Goal: Transaction & Acquisition: Obtain resource

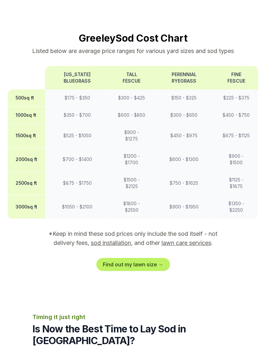
scroll to position [539, 0]
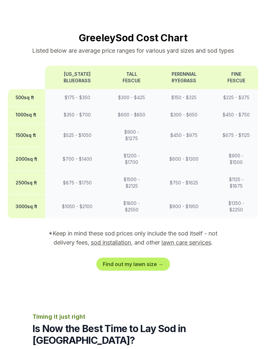
click at [152, 257] on link "Find out my lawn size →" at bounding box center [134, 263] width 74 height 13
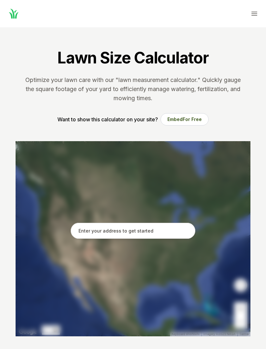
click at [164, 229] on input "text" at bounding box center [133, 231] width 125 height 16
type input "2"
click at [160, 233] on input "2511 49th Ave, Unit 2" at bounding box center [133, 231] width 125 height 16
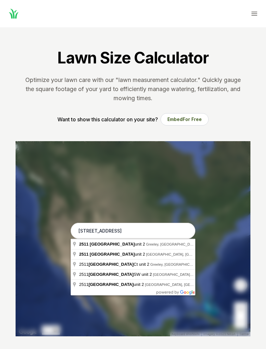
type input "2511 49th Ave unit 2, Greeley, CO"
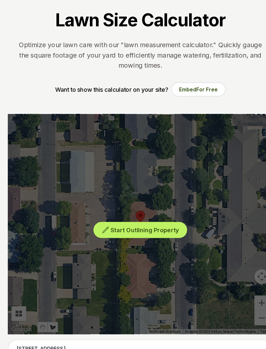
scroll to position [20, 0]
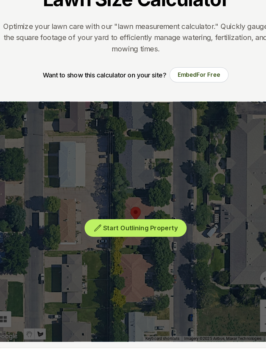
click at [132, 220] on span "Start Outlining Property" at bounding box center [137, 223] width 61 height 6
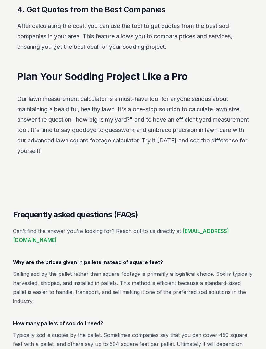
scroll to position [889, 0]
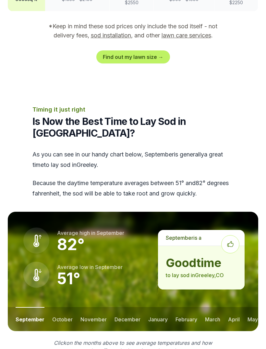
scroll to position [750, 0]
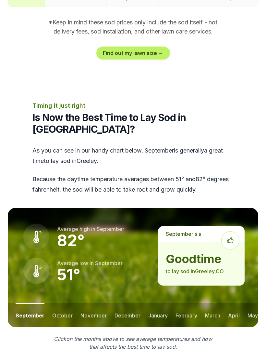
click at [61, 303] on button "october" at bounding box center [62, 315] width 20 height 24
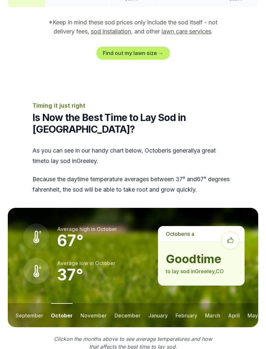
click at [93, 303] on button "november" at bounding box center [94, 315] width 26 height 24
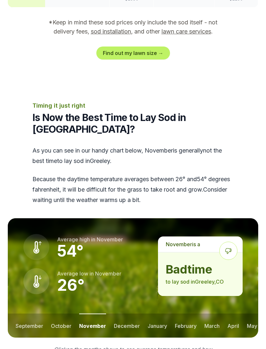
click at [63, 313] on button "october" at bounding box center [61, 325] width 20 height 24
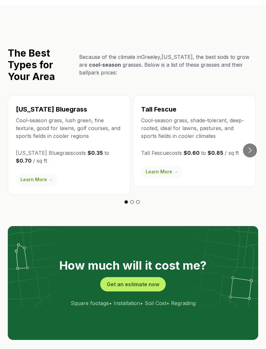
scroll to position [1138, 0]
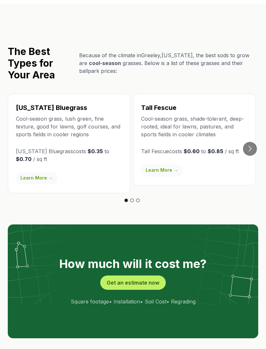
click at [139, 275] on button "Get an estimate now" at bounding box center [133, 282] width 66 height 14
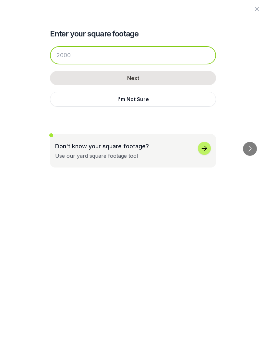
click at [177, 57] on input "number" at bounding box center [133, 55] width 166 height 18
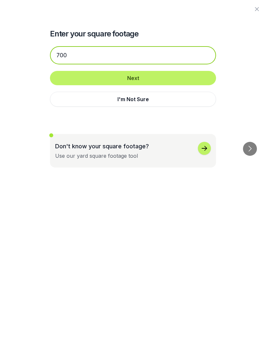
type input "700"
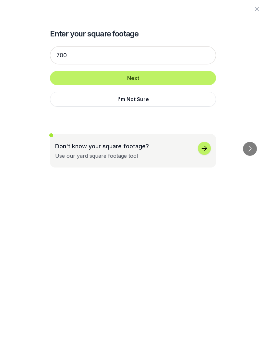
click at [188, 76] on button "Next" at bounding box center [133, 78] width 166 height 14
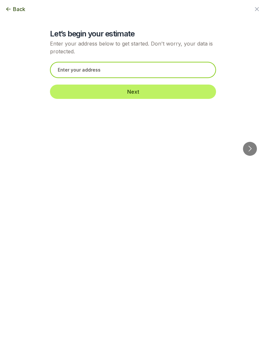
click at [199, 73] on input "text" at bounding box center [133, 70] width 166 height 16
type input "2"
click at [167, 69] on input "2511 49th Ave, Unit 2" at bounding box center [133, 70] width 166 height 16
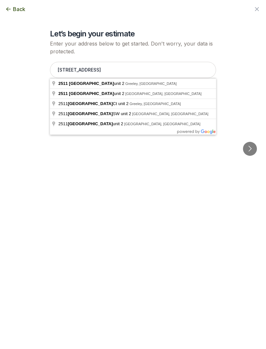
type input "2511 49th Ave unit 2, Greeley, CO"
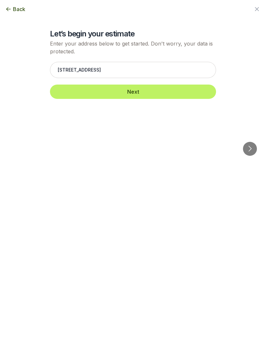
click at [166, 91] on button "Next" at bounding box center [133, 91] width 166 height 14
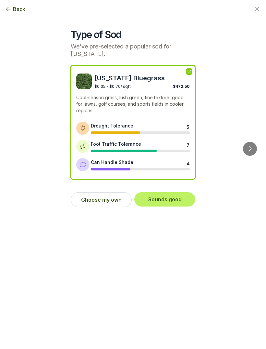
click at [180, 198] on button "Sounds good" at bounding box center [165, 199] width 61 height 14
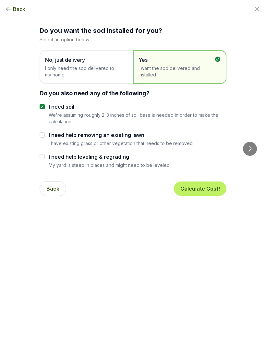
click at [43, 137] on input "I need help removing an existing lawn" at bounding box center [42, 134] width 5 height 5
checkbox input "true"
click at [215, 188] on button "Calculate Cost!" at bounding box center [200, 188] width 53 height 14
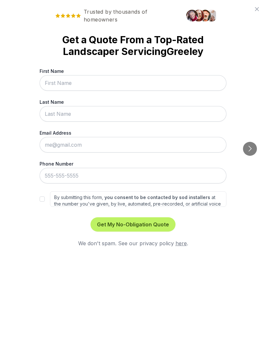
click at [248, 142] on button "Go to next slide" at bounding box center [250, 149] width 14 height 14
click at [250, 142] on button "Go to next slide" at bounding box center [250, 149] width 14 height 14
click at [13, 142] on button "Go to previous slide" at bounding box center [16, 149] width 14 height 14
click at [15, 142] on button "Go to previous slide" at bounding box center [16, 149] width 14 height 14
click at [255, 12] on icon at bounding box center [257, 9] width 8 height 8
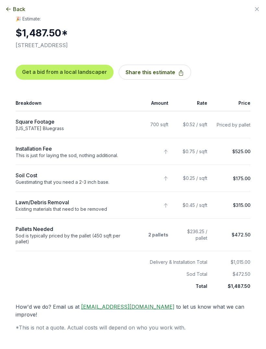
scroll to position [871, 0]
click at [6, 12] on icon "button" at bounding box center [8, 9] width 6 height 6
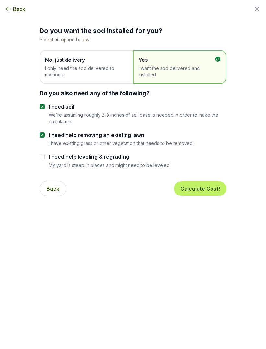
click at [50, 73] on span "I only need the sod delivered to my home" at bounding box center [83, 71] width 76 height 13
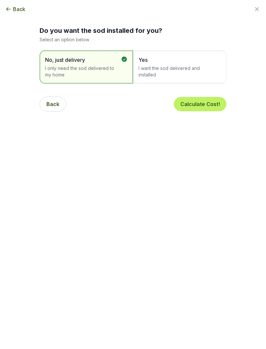
click at [215, 100] on button "Calculate Cost!" at bounding box center [200, 104] width 53 height 14
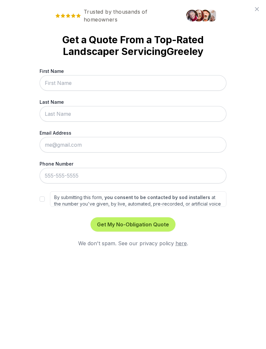
click at [258, 6] on icon at bounding box center [257, 9] width 8 height 8
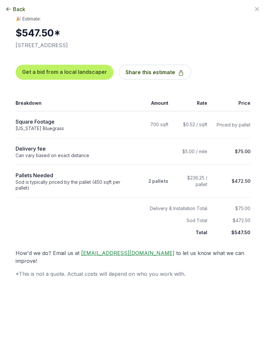
click at [17, 12] on span "Back" at bounding box center [19, 9] width 12 height 8
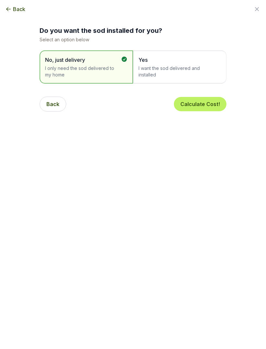
click at [203, 66] on span "I want the sod delivered and installed" at bounding box center [177, 71] width 76 height 13
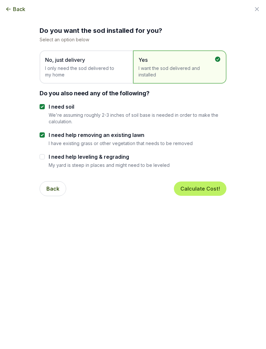
click at [214, 187] on button "Calculate Cost!" at bounding box center [200, 188] width 53 height 14
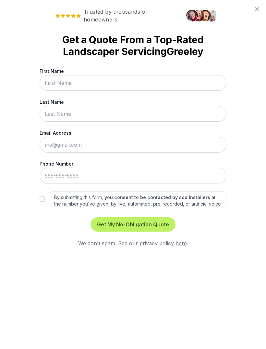
click at [256, 7] on icon at bounding box center [257, 9] width 8 height 8
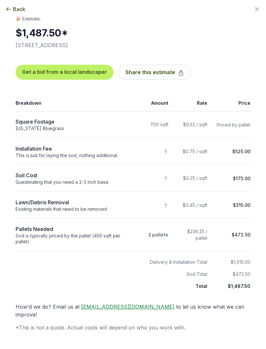
click at [168, 73] on button "Share this estimate" at bounding box center [155, 72] width 72 height 15
click at [12, 11] on button "Back" at bounding box center [15, 9] width 20 height 8
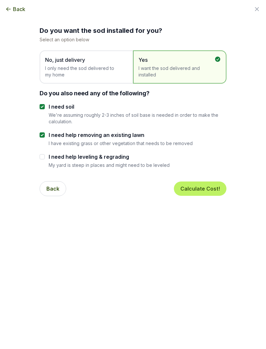
click at [52, 70] on span "I only need the sod delivered to my home" at bounding box center [83, 71] width 76 height 13
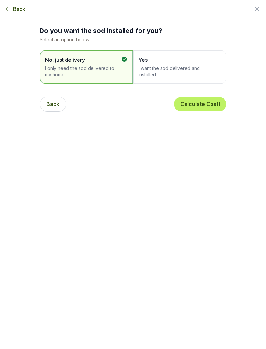
click at [211, 103] on button "Calculate Cost!" at bounding box center [200, 104] width 53 height 14
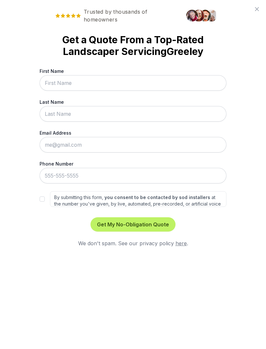
click at [257, 11] on icon at bounding box center [257, 9] width 8 height 8
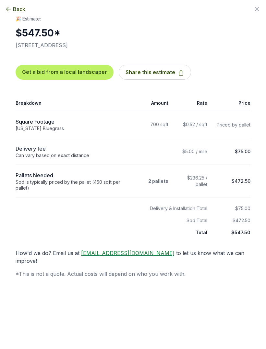
click at [169, 71] on button "Share this estimate" at bounding box center [155, 72] width 72 height 15
click at [248, 11] on div "Back" at bounding box center [133, 9] width 266 height 18
click at [256, 10] on icon "button" at bounding box center [257, 9] width 4 height 4
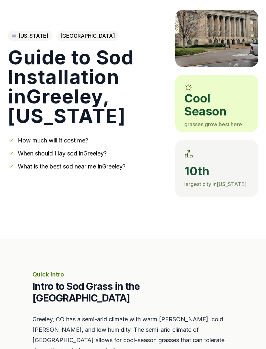
scroll to position [0, 0]
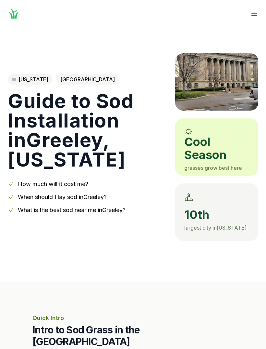
click at [254, 14] on icon "Global" at bounding box center [255, 14] width 8 height 8
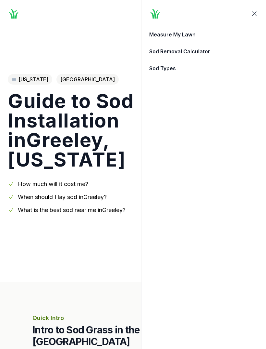
click at [258, 16] on icon "button" at bounding box center [255, 14] width 8 height 8
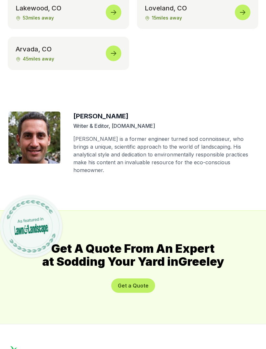
scroll to position [3574, 0]
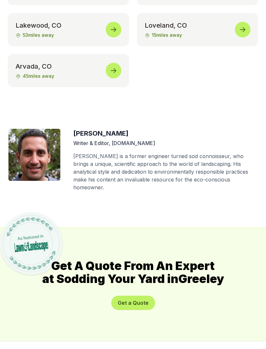
scroll to position [3549, 0]
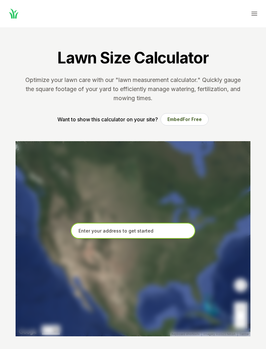
scroll to position [1, 0]
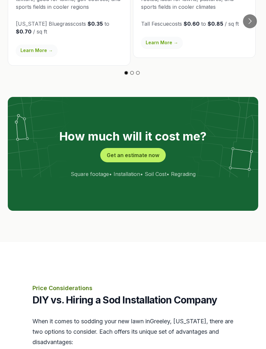
scroll to position [1221, 0]
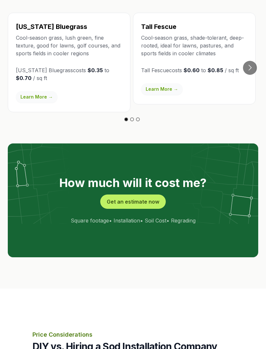
click at [148, 195] on button "Get an estimate now" at bounding box center [133, 202] width 66 height 14
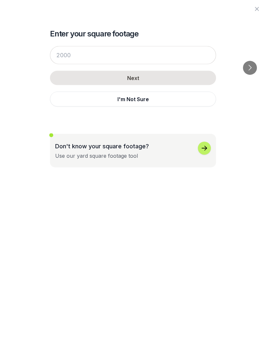
scroll to position [1219, 0]
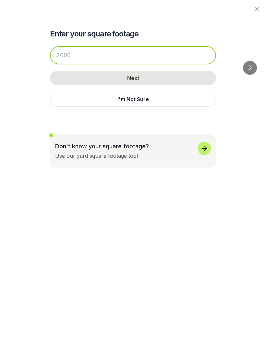
click at [182, 57] on input "number" at bounding box center [133, 55] width 166 height 18
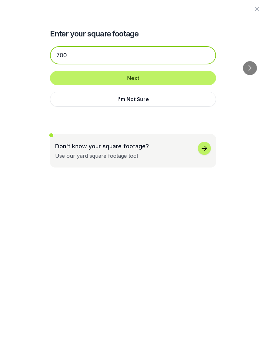
type input "700"
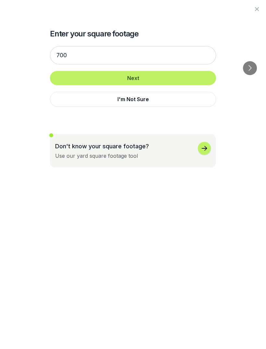
click at [191, 78] on button "Next" at bounding box center [133, 78] width 166 height 14
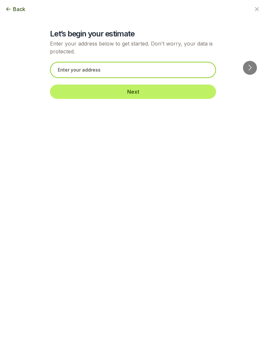
click at [196, 73] on input "text" at bounding box center [133, 70] width 166 height 16
type input "2"
click at [168, 71] on input "2511 49th Ave, Unit 2" at bounding box center [133, 70] width 166 height 16
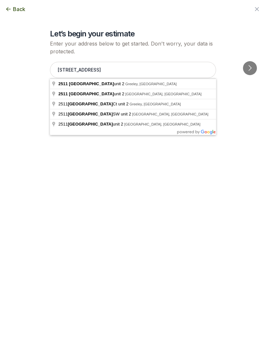
type input "2511 49th Ave unit 2, Greeley, CO"
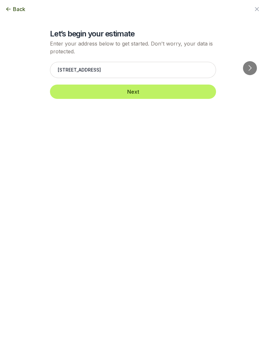
scroll to position [1219, 0]
click at [164, 88] on button "Next" at bounding box center [133, 91] width 166 height 14
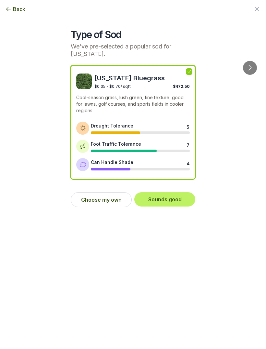
click at [181, 199] on button "Sounds good" at bounding box center [165, 199] width 61 height 14
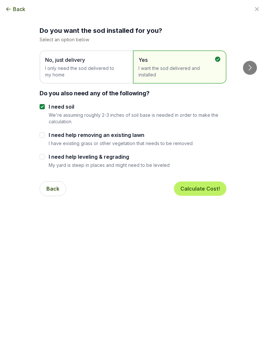
click at [214, 187] on button "Calculate Cost!" at bounding box center [200, 188] width 53 height 14
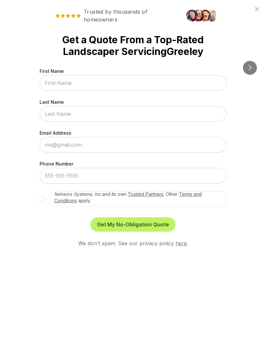
scroll to position [29, 0]
click at [254, 9] on icon at bounding box center [257, 9] width 8 height 8
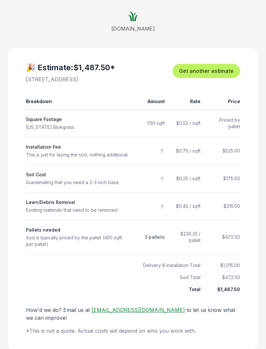
click at [223, 74] on link "Get another estimate" at bounding box center [207, 71] width 68 height 14
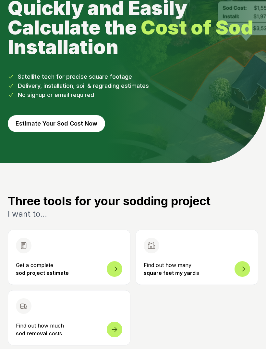
scroll to position [68, 0]
